Goal: Find specific page/section: Find specific page/section

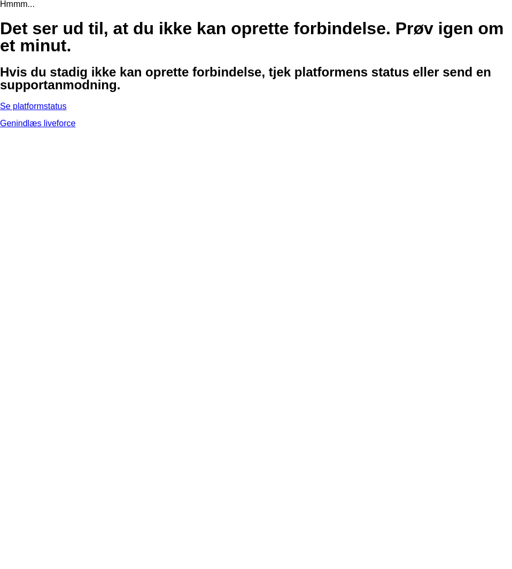
click at [75, 128] on link "Genindlæs liveforce" at bounding box center [37, 123] width 75 height 9
